Goal: Information Seeking & Learning: Learn about a topic

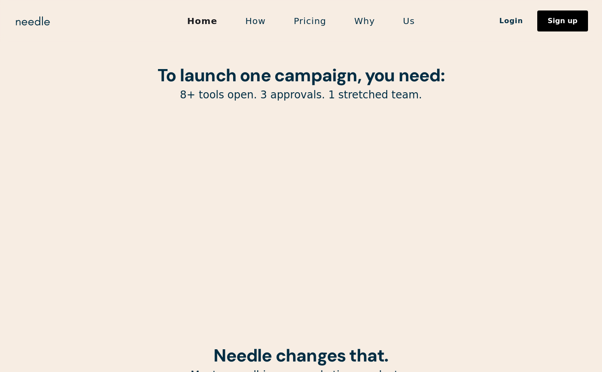
click at [377, 157] on div "Lottie animation" at bounding box center [301, 211] width 446 height 191
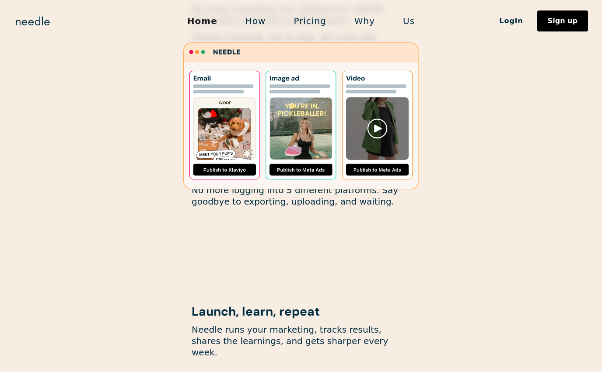
scroll to position [50, 0]
click at [455, 236] on div "Generates your marketing ideas Get tailored ideas to grow your brand. No generi…" at bounding box center [301, 99] width 438 height 540
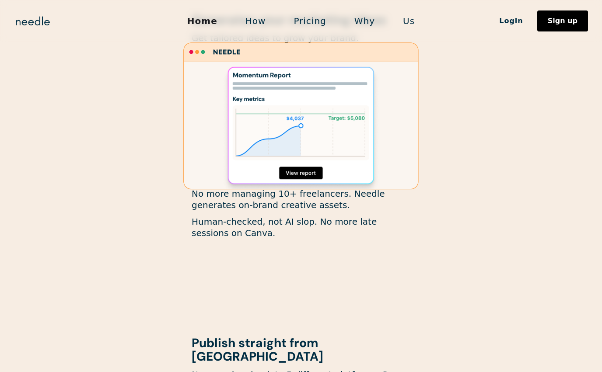
scroll to position [649, 0]
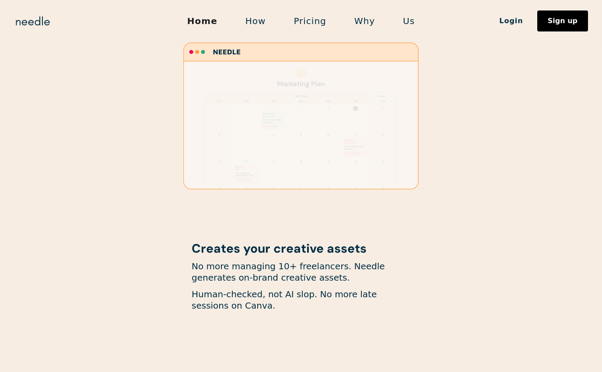
click at [407, 25] on link "Us" at bounding box center [409, 21] width 40 height 18
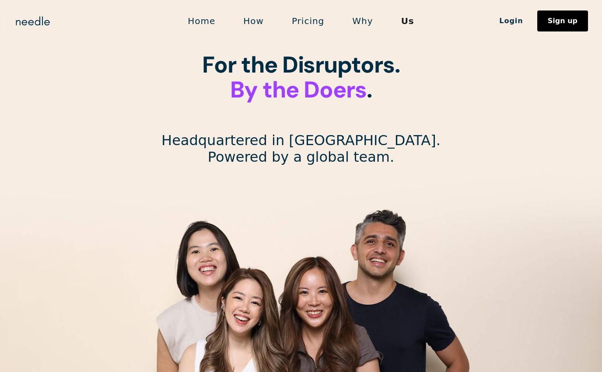
click at [266, 14] on link "How" at bounding box center [253, 21] width 49 height 18
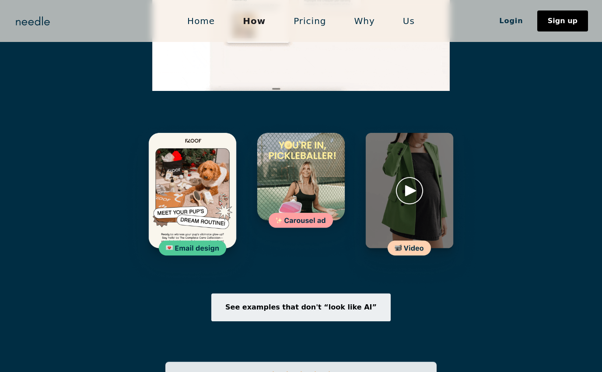
scroll to position [1263, 0]
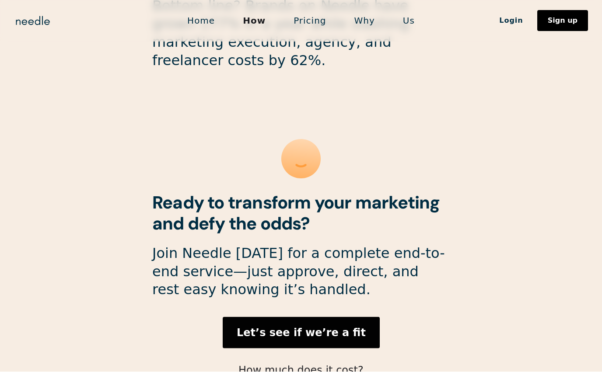
click at [498, 280] on section "Bottom line? Brands on Needle have grown 177% in a year while slashing marketin…" at bounding box center [301, 226] width 602 height 479
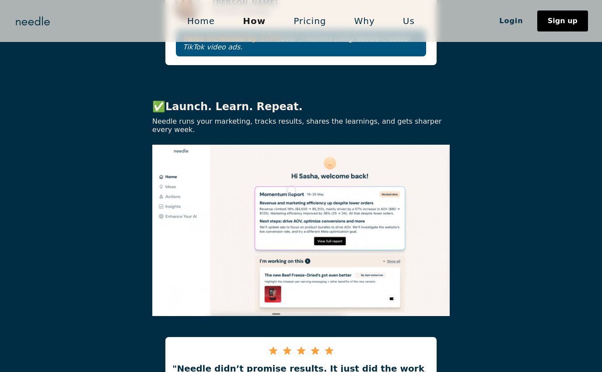
scroll to position [1684, 0]
